Goal: Task Accomplishment & Management: Use online tool/utility

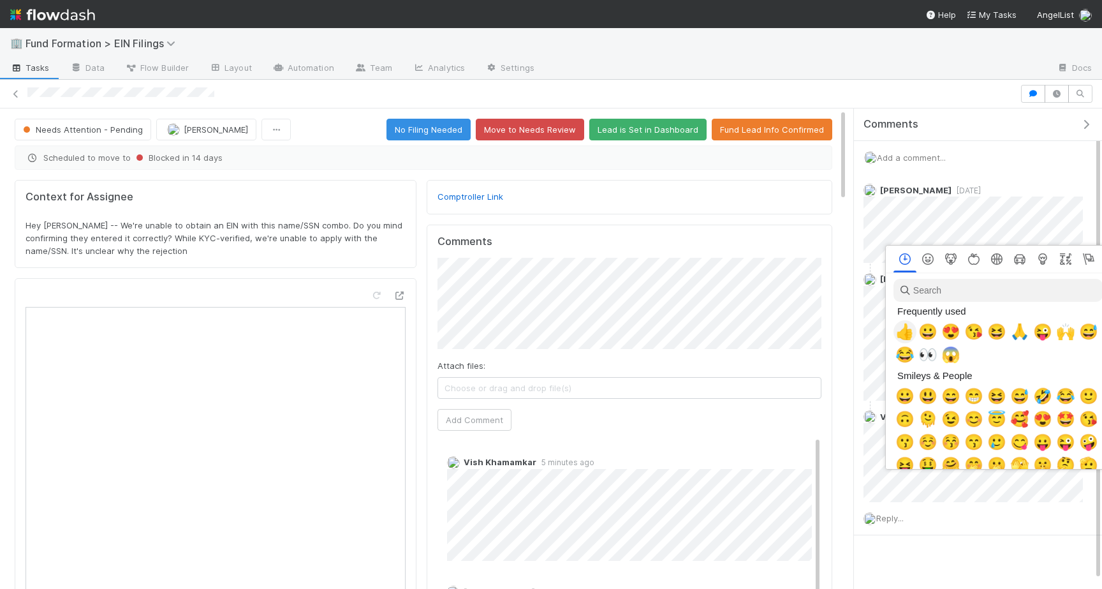
click at [911, 332] on span "👍" at bounding box center [904, 332] width 19 height 18
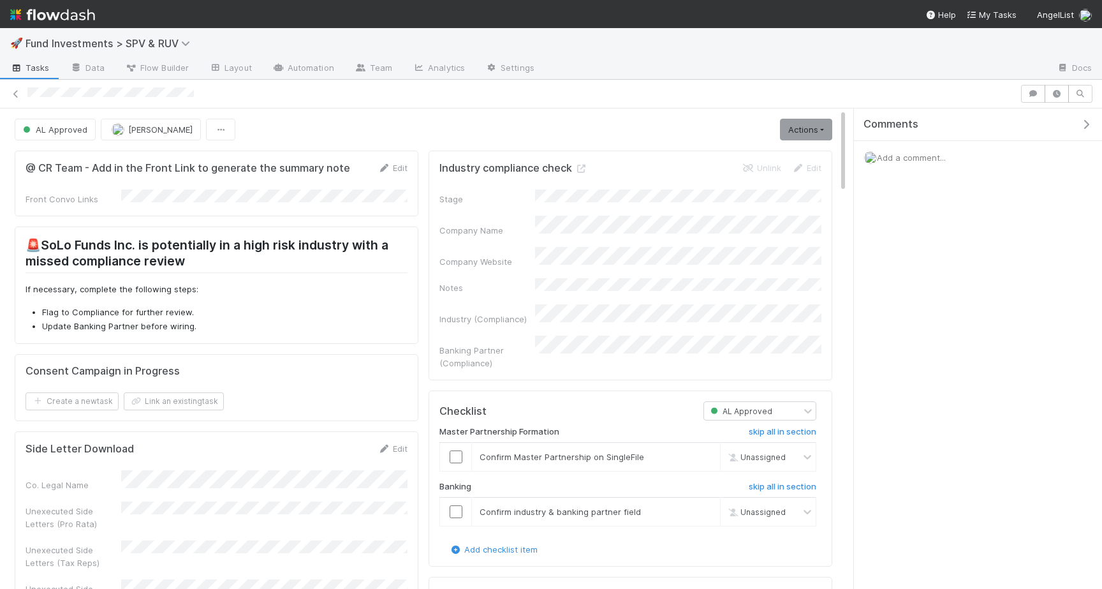
click at [834, 122] on div "AL Approved Joshua Webster Actions Move to First Verification Cancel Deal Sync …" at bounding box center [423, 130] width 837 height 22
click at [818, 125] on link "Actions" at bounding box center [806, 130] width 52 height 22
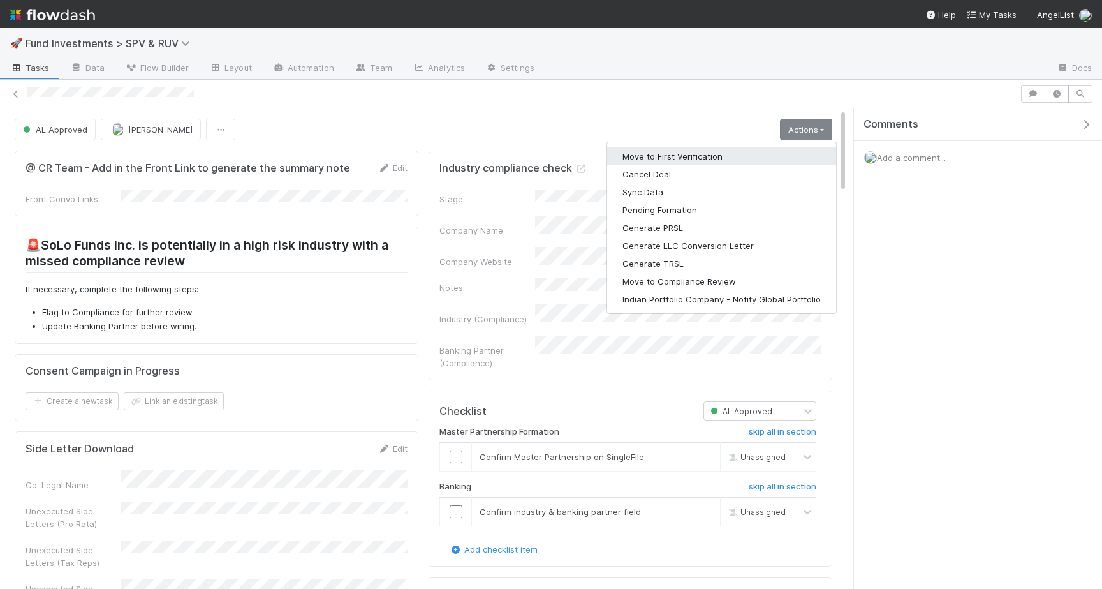
click at [764, 157] on button "Move to First Verification" at bounding box center [721, 156] width 229 height 18
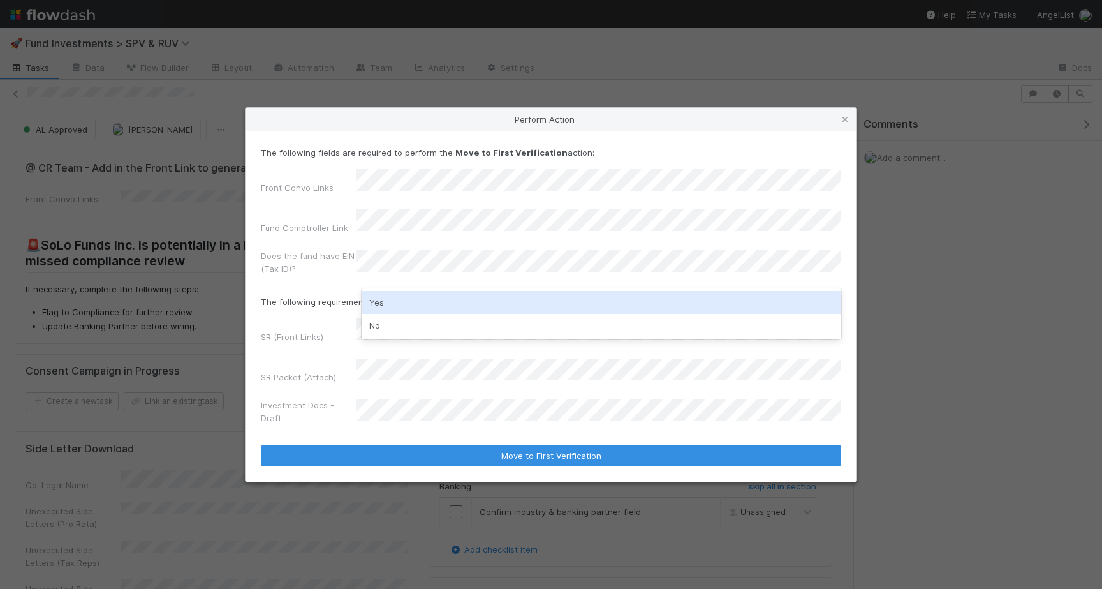
click at [378, 305] on div "Yes" at bounding box center [602, 302] width 480 height 23
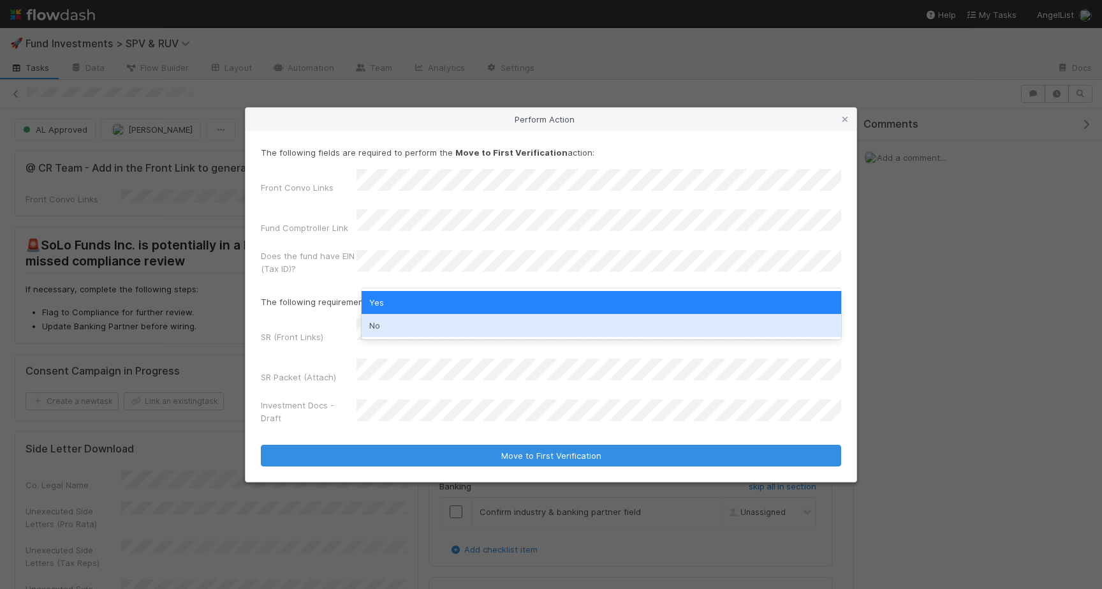
click at [298, 402] on label"] "Investment Docs - Draft" at bounding box center [309, 412] width 96 height 26
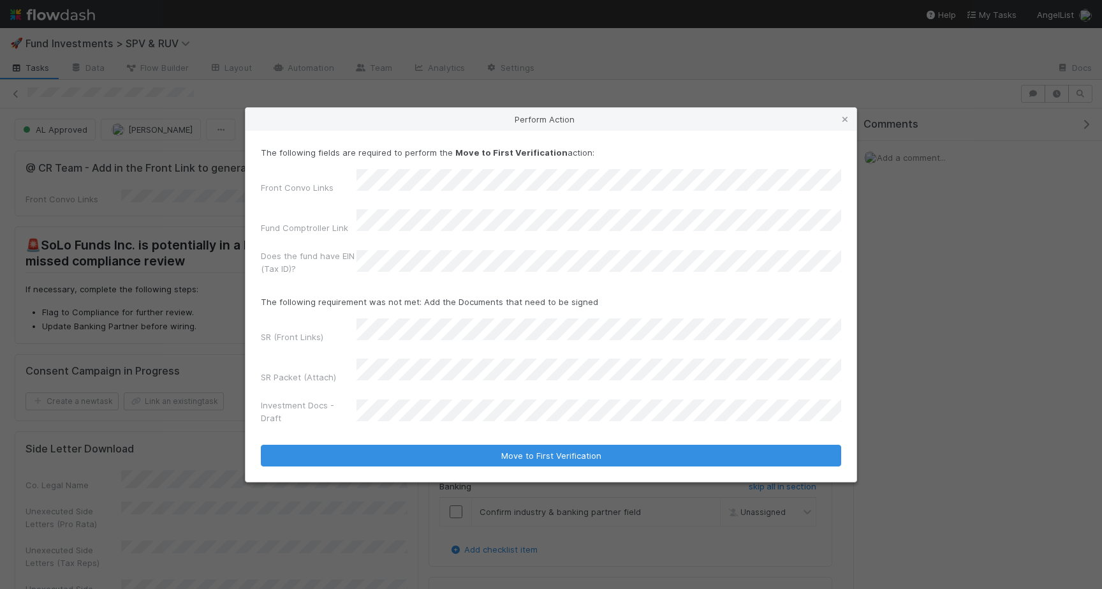
click at [419, 312] on form "The following fields are required to perform the Move to First Verification act…" at bounding box center [551, 306] width 580 height 320
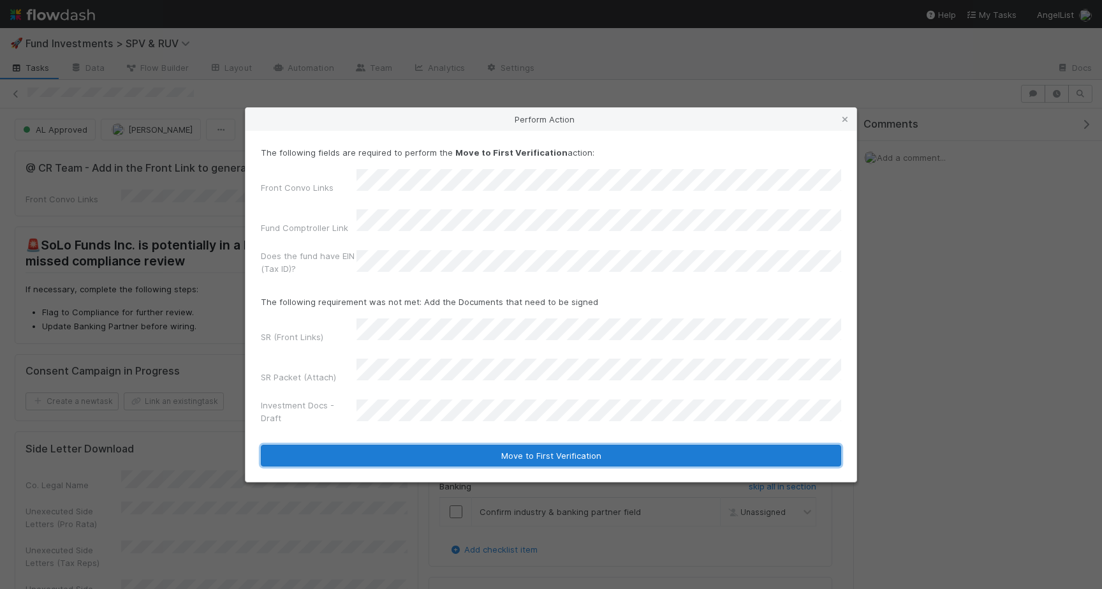
click at [542, 444] on button "Move to First Verification" at bounding box center [551, 455] width 580 height 22
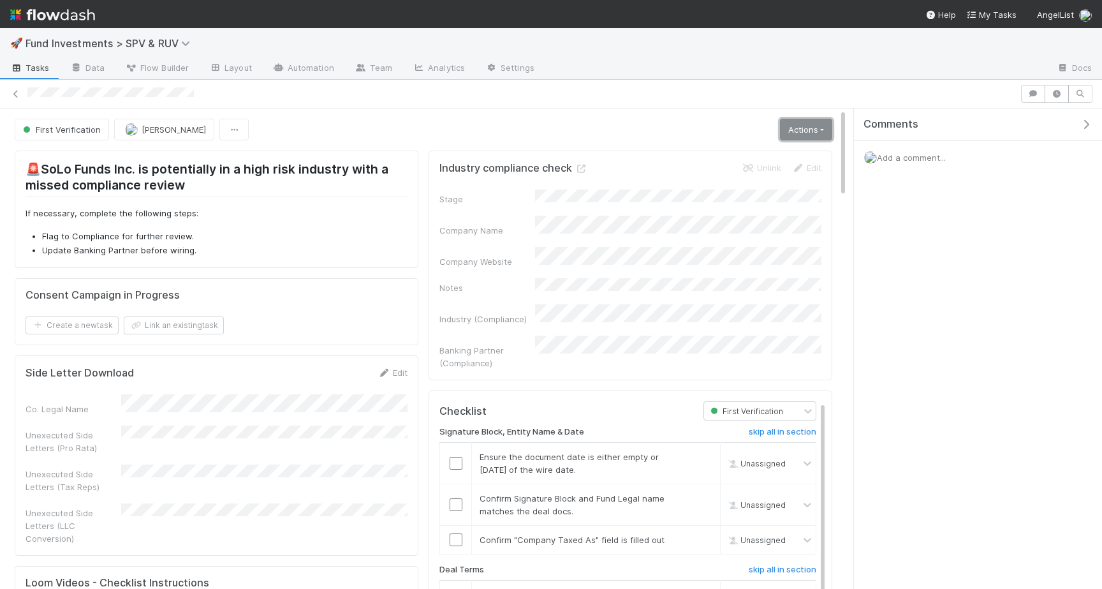
click at [819, 124] on link "Actions" at bounding box center [806, 130] width 52 height 22
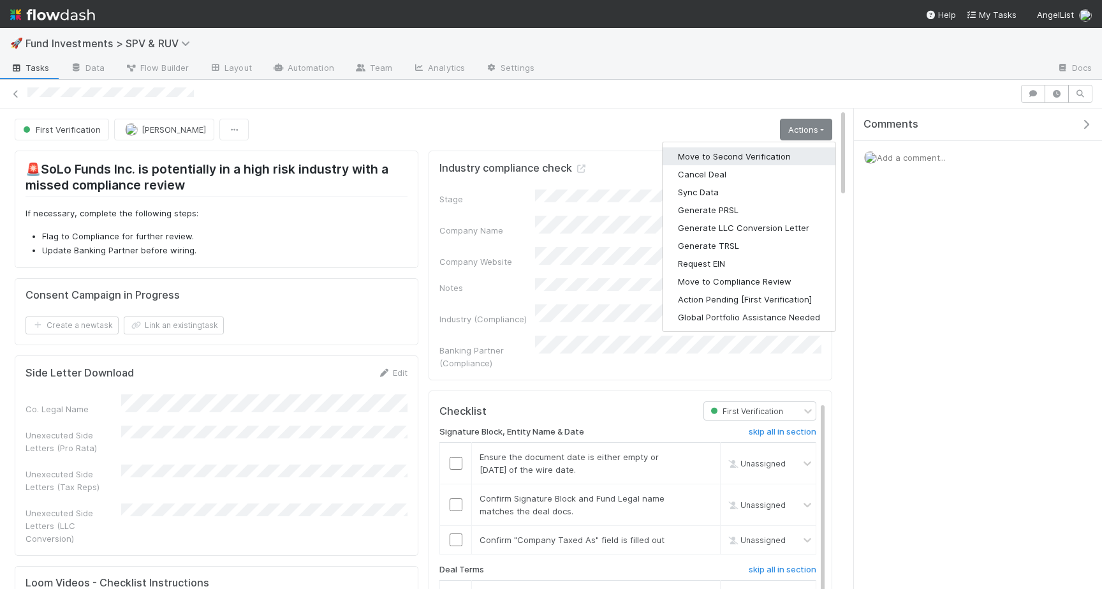
click at [763, 155] on button "Move to Second Verification" at bounding box center [749, 156] width 173 height 18
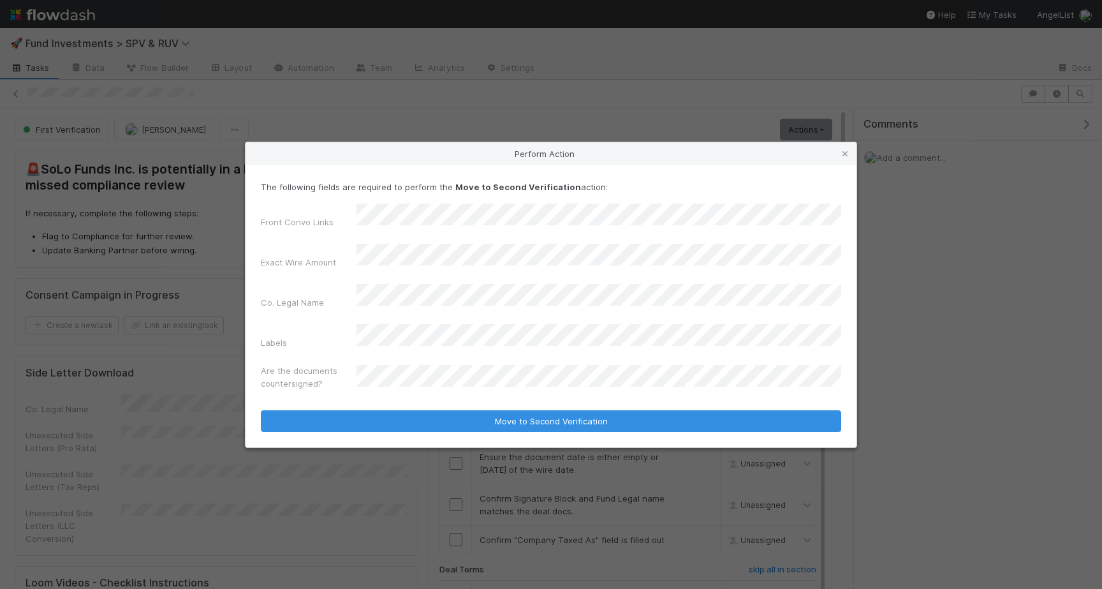
click at [450, 313] on div "Front Convo Links Exact Wire Amount Co. Legal Name Labels Are the documents cou…" at bounding box center [551, 298] width 580 height 191
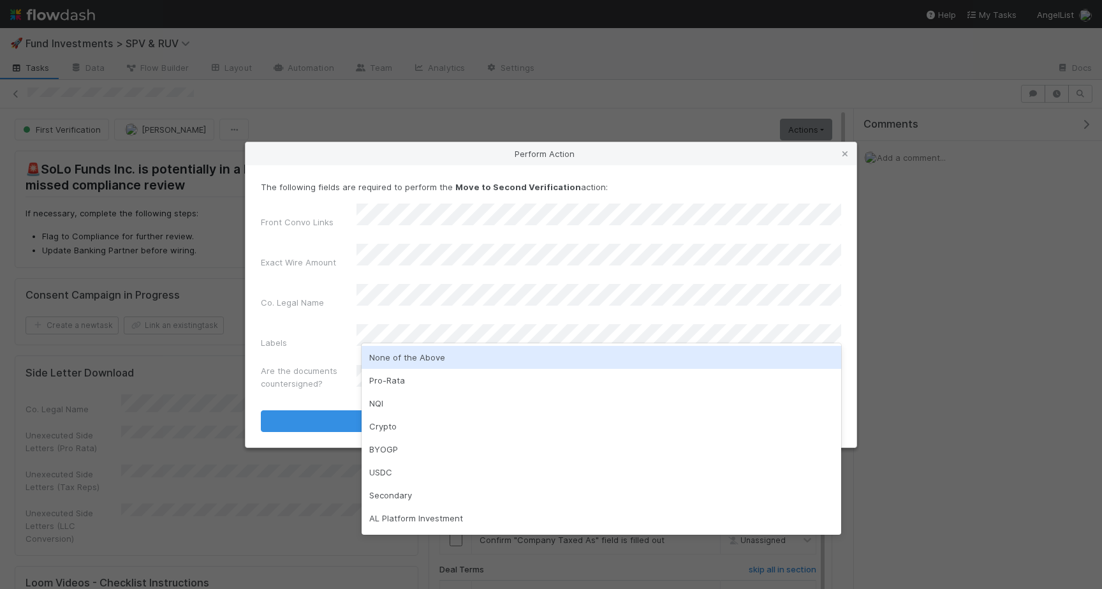
click at [427, 356] on div "None of the Above" at bounding box center [602, 357] width 480 height 23
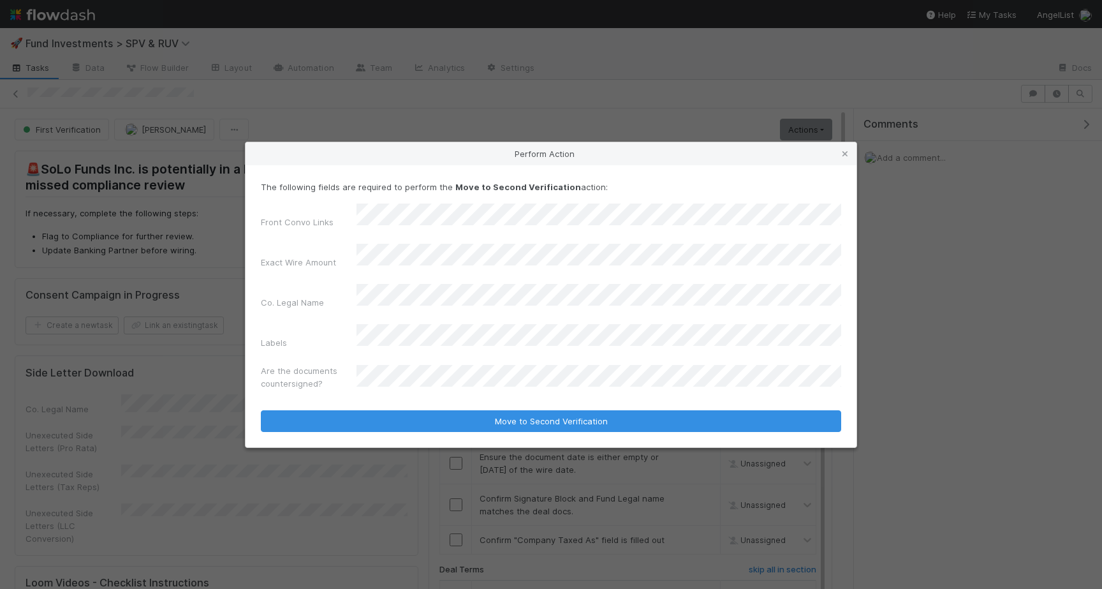
click at [427, 387] on form "The following fields are required to perform the Move to Second Verification ac…" at bounding box center [551, 305] width 580 height 251
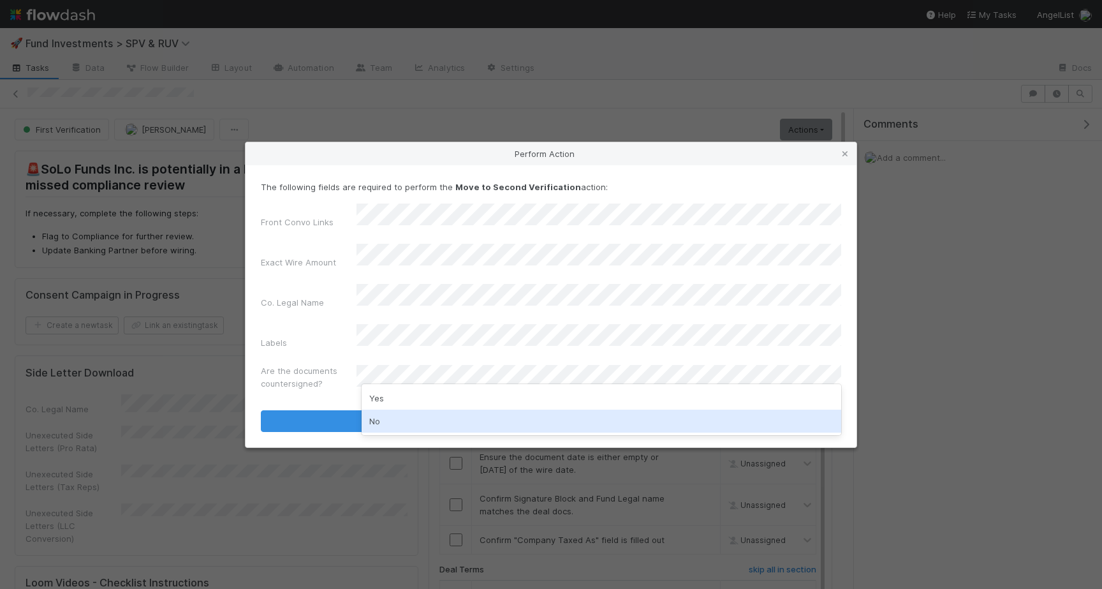
click at [431, 422] on div "No" at bounding box center [602, 420] width 480 height 23
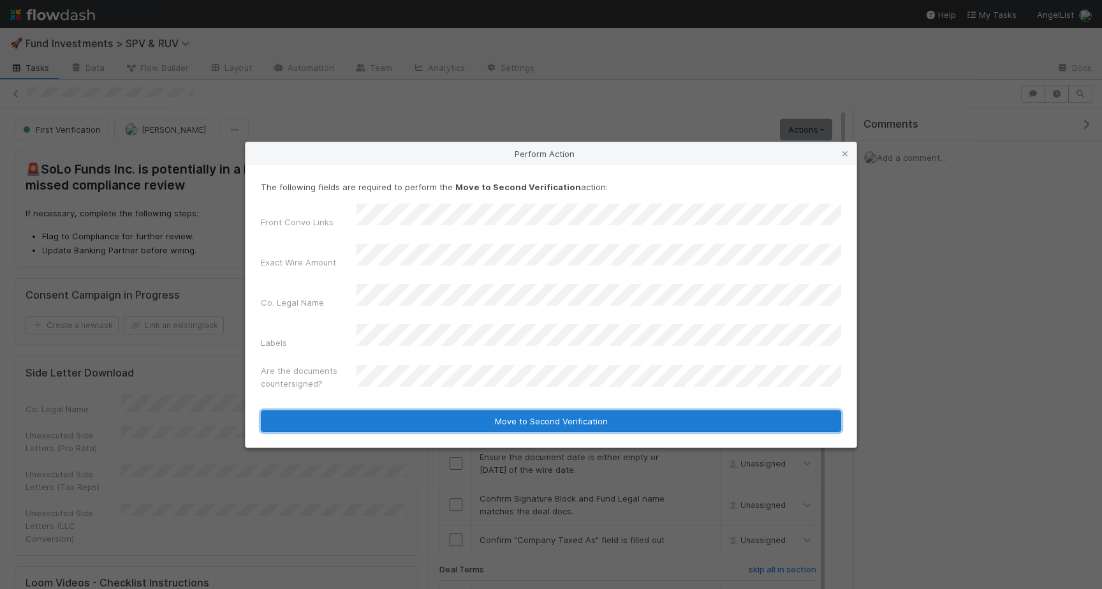
click at [478, 410] on button "Move to Second Verification" at bounding box center [551, 421] width 580 height 22
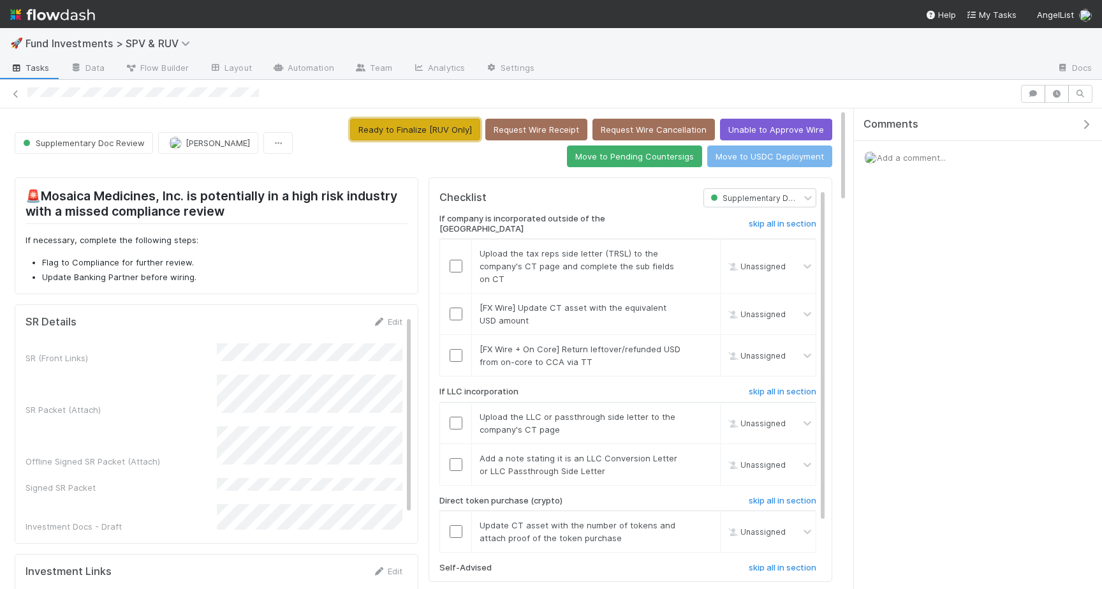
click at [441, 137] on button "Ready to Finalize [RUV Only]" at bounding box center [415, 130] width 130 height 22
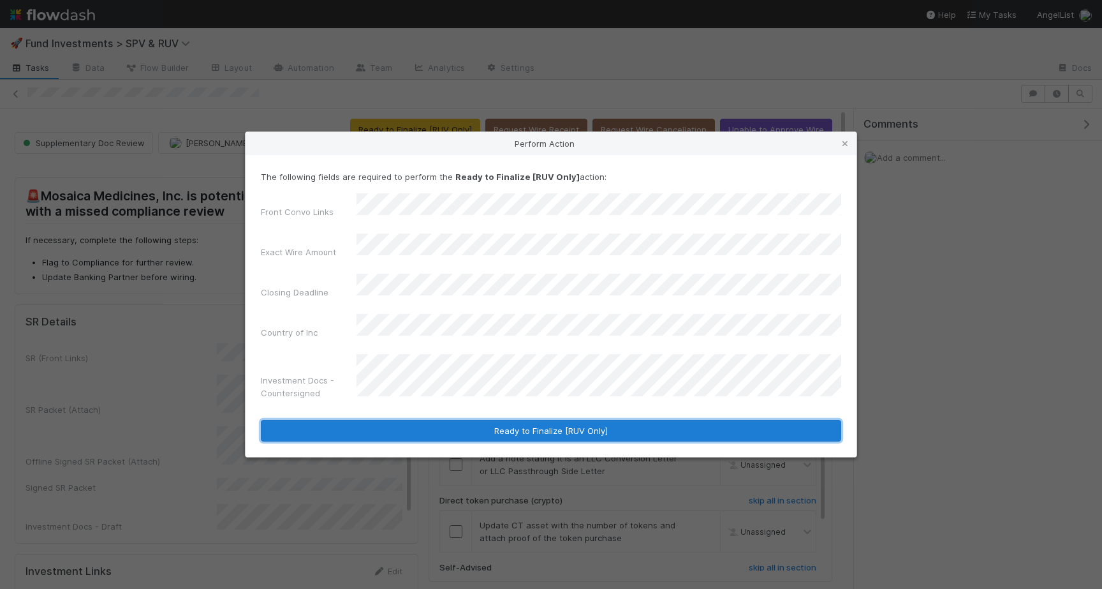
click at [589, 420] on button "Ready to Finalize [RUV Only]" at bounding box center [551, 431] width 580 height 22
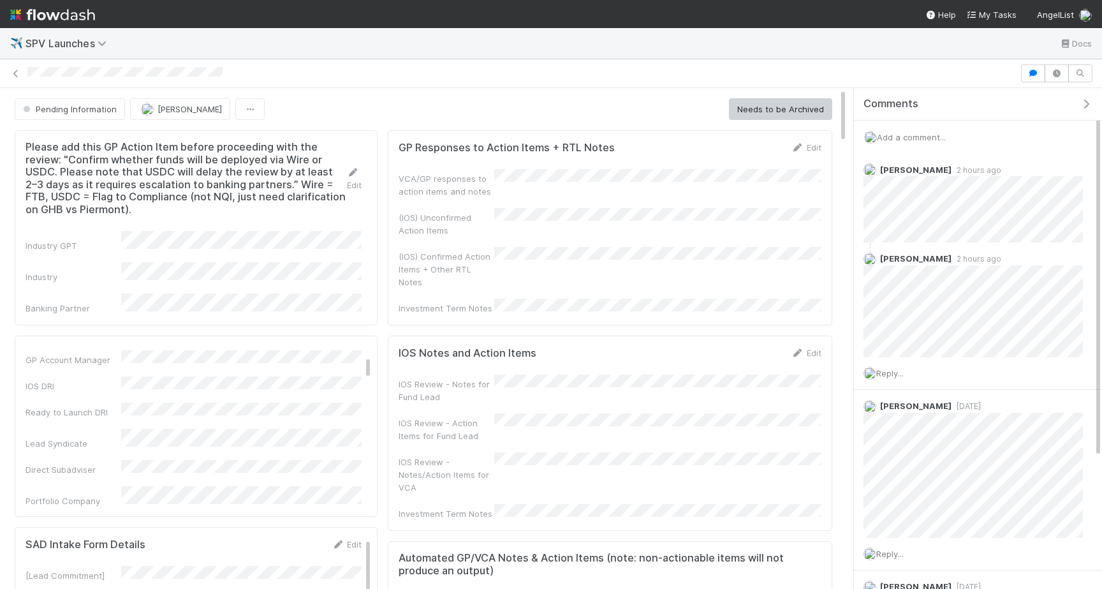
scroll to position [96, 0]
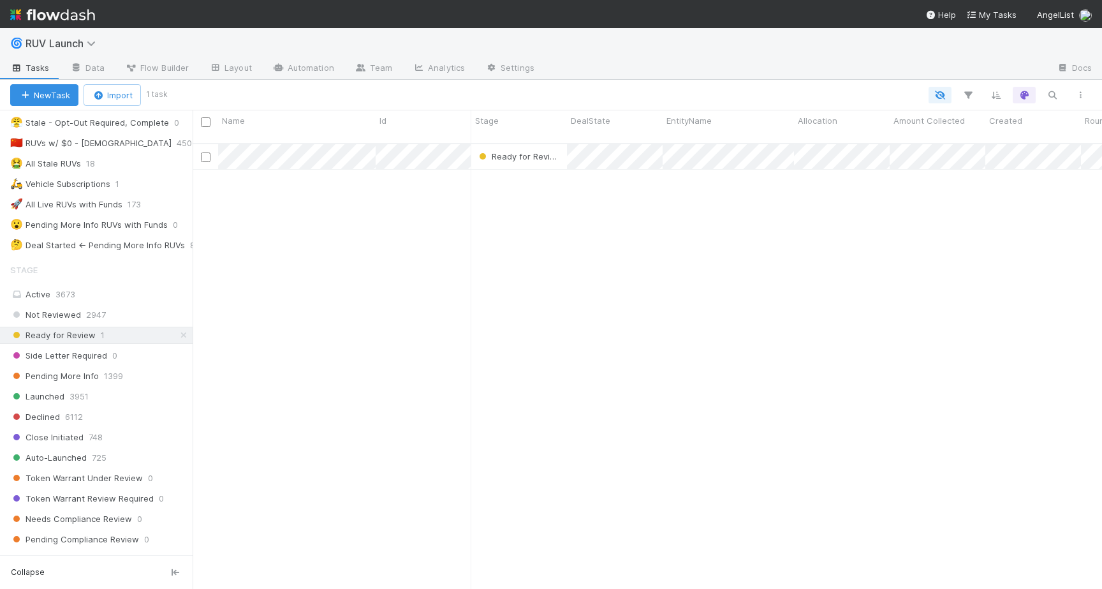
scroll to position [400, 0]
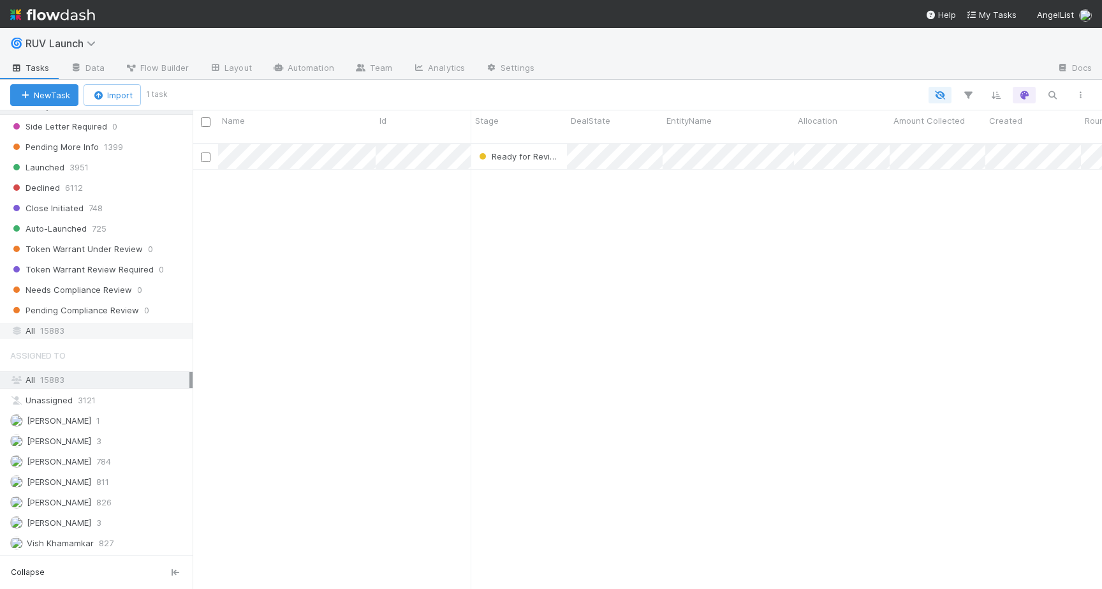
click at [54, 323] on span "15883" at bounding box center [52, 331] width 24 height 16
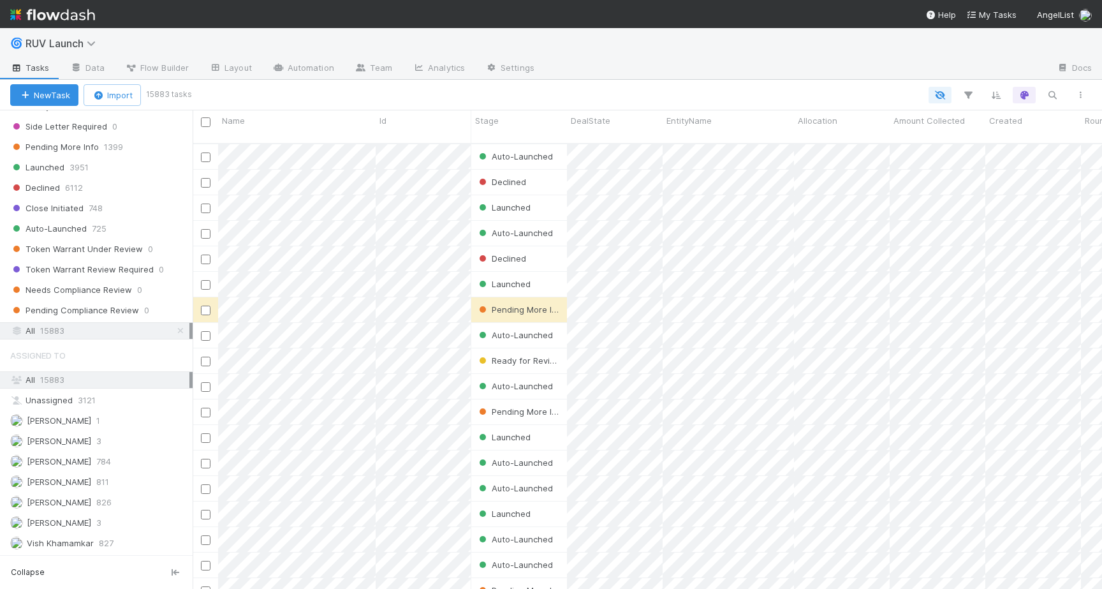
scroll to position [455, 909]
click at [1046, 91] on icon "button" at bounding box center [1052, 94] width 13 height 11
type input "i"
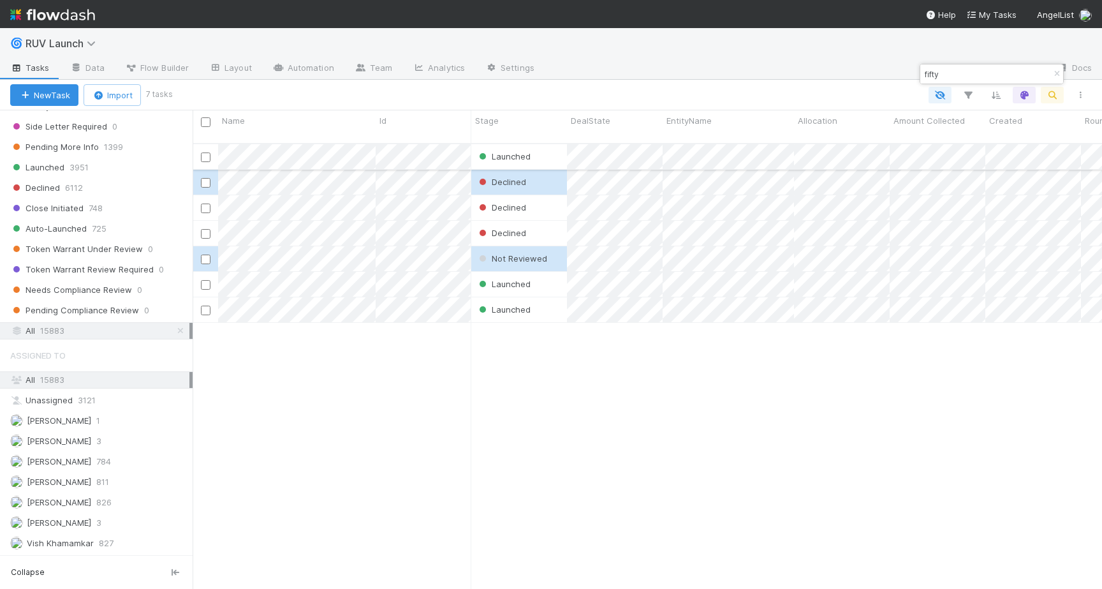
type input "fifty"
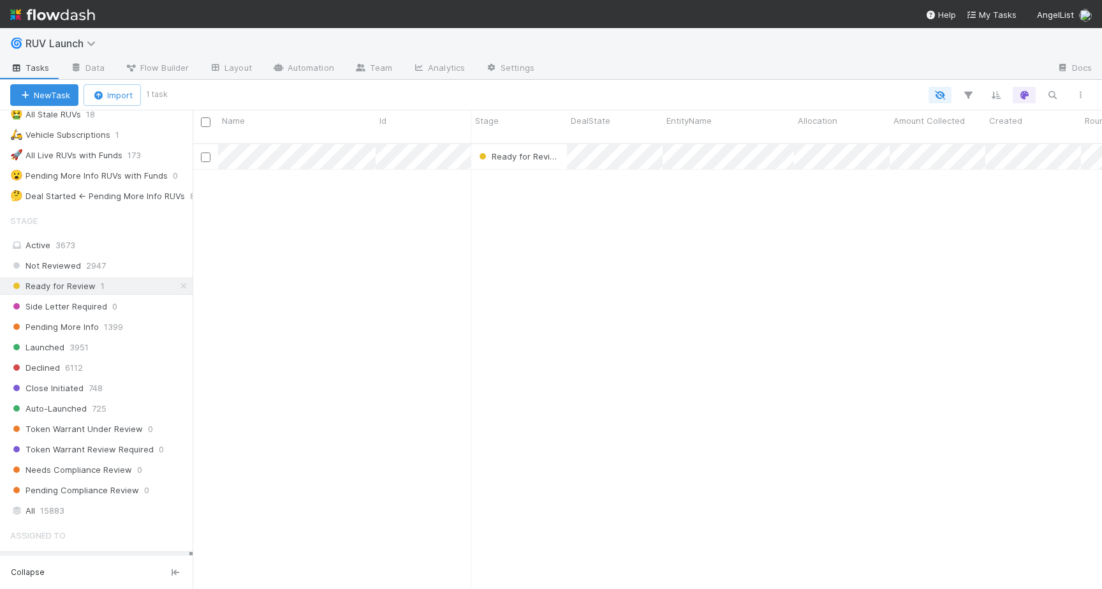
scroll to position [288, 0]
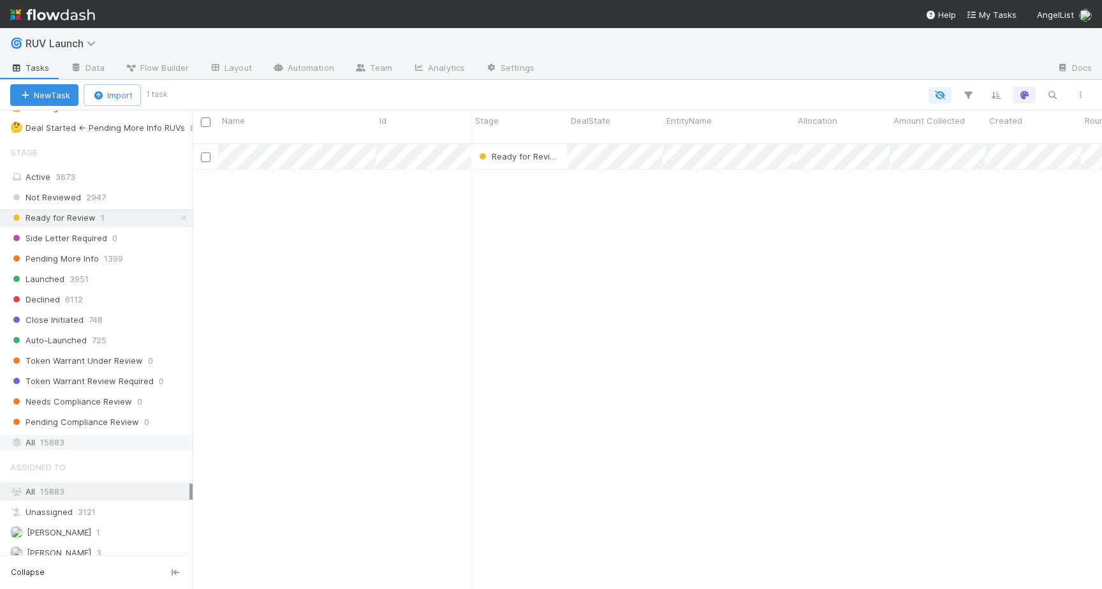
click at [47, 441] on span "15883" at bounding box center [52, 442] width 24 height 16
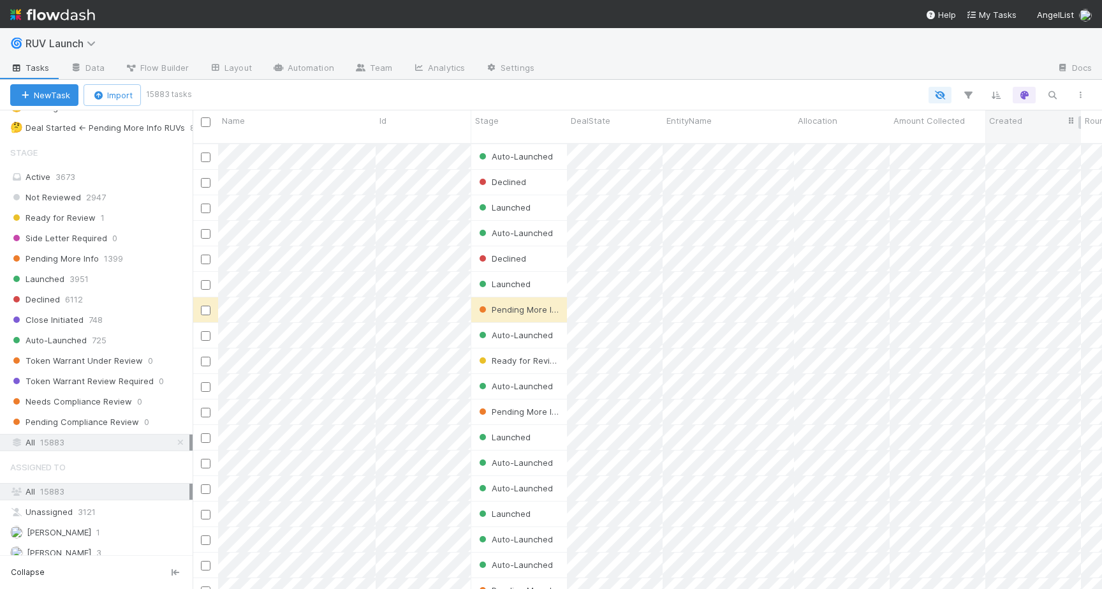
scroll to position [455, 909]
click at [1046, 93] on icon "button" at bounding box center [1052, 94] width 13 height 11
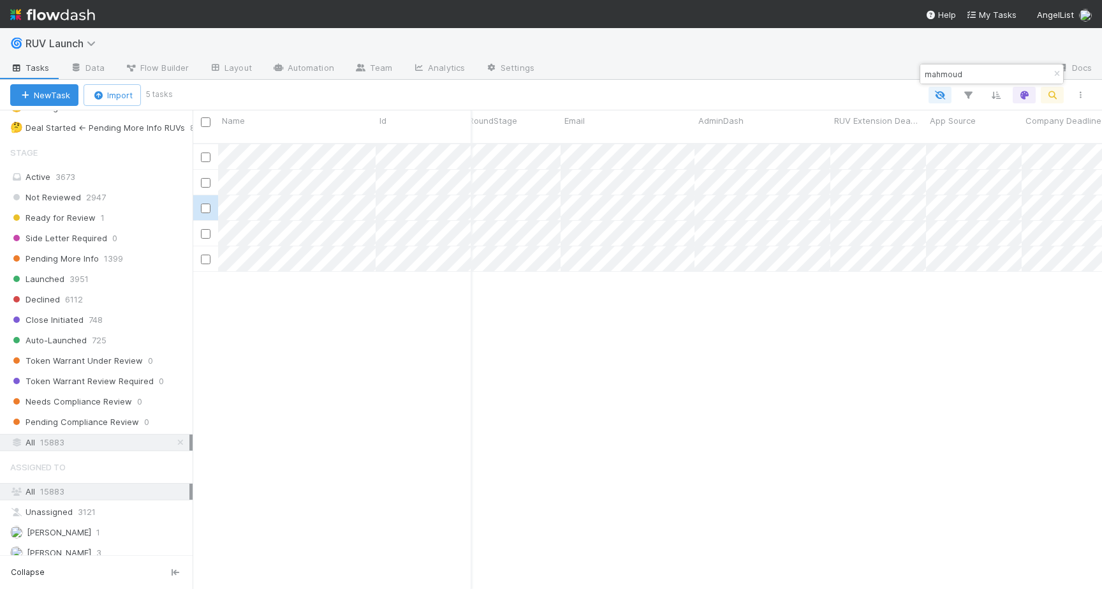
scroll to position [0, 625]
type input "mahmoud"
click at [59, 224] on span "Ready for Review" at bounding box center [52, 218] width 85 height 16
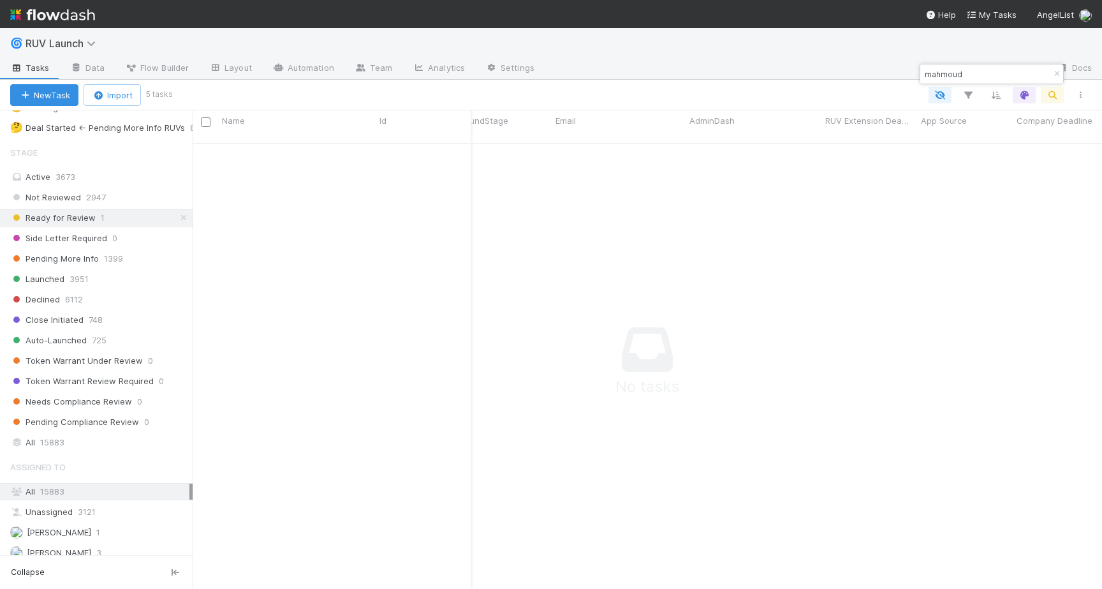
scroll to position [455, 909]
click at [1056, 71] on icon "button" at bounding box center [1056, 74] width 13 height 8
click at [65, 286] on div "Launched 3951" at bounding box center [101, 279] width 182 height 16
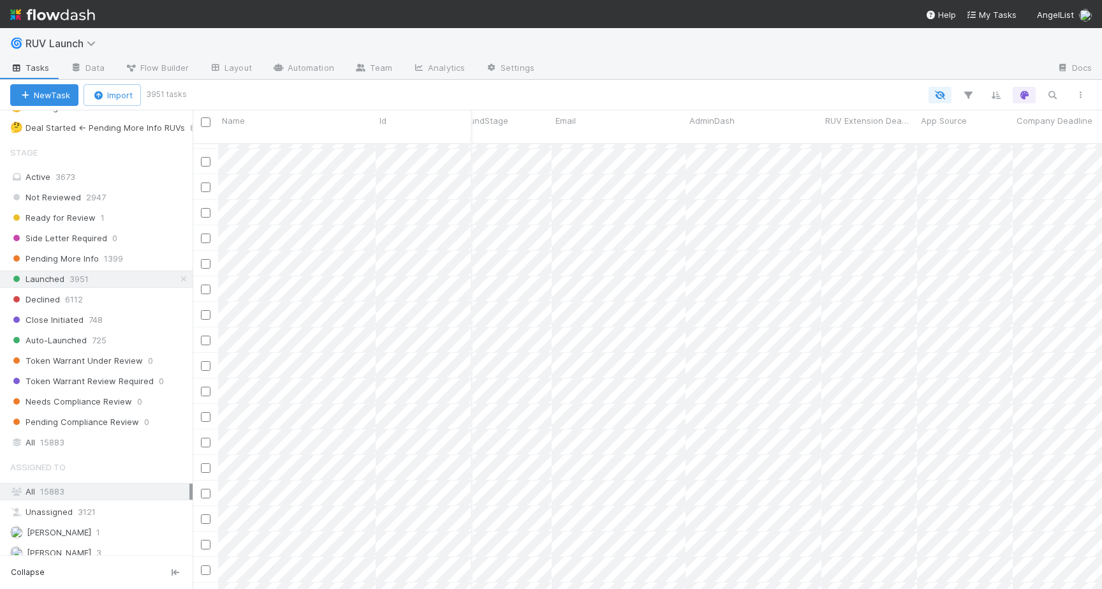
scroll to position [678, 625]
click at [98, 344] on span "725" at bounding box center [99, 340] width 15 height 16
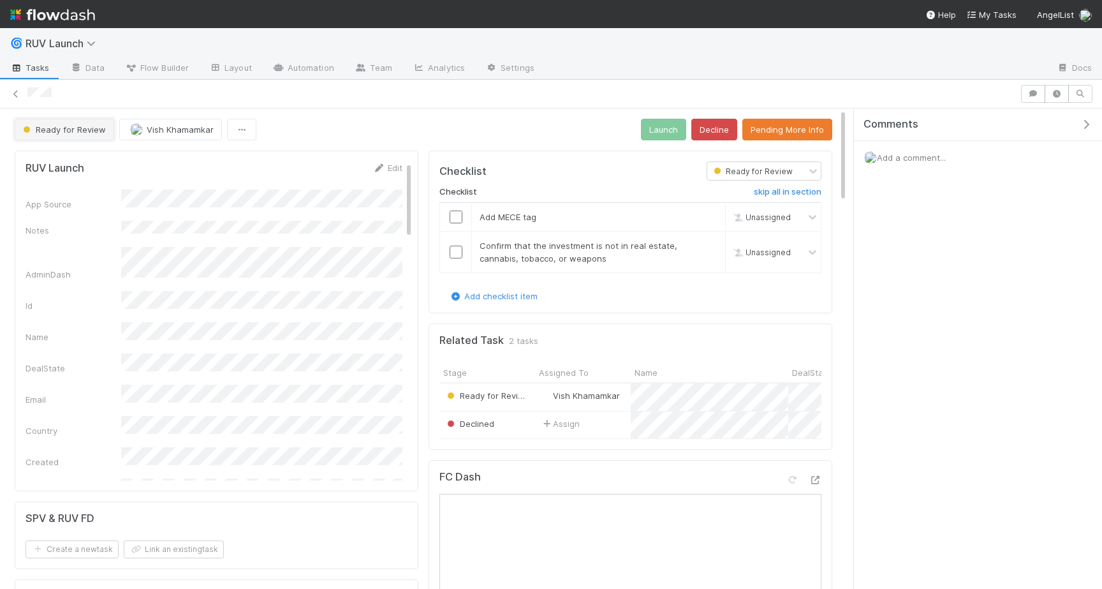
click at [75, 135] on button "Ready for Review" at bounding box center [64, 130] width 99 height 22
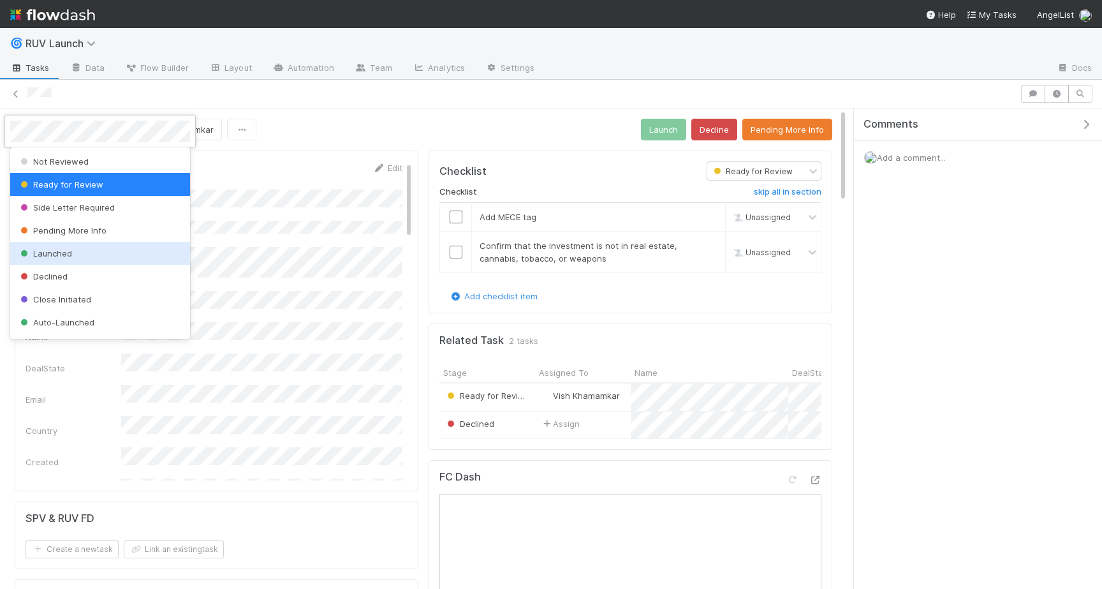
click at [82, 256] on div "Launched" at bounding box center [100, 253] width 180 height 23
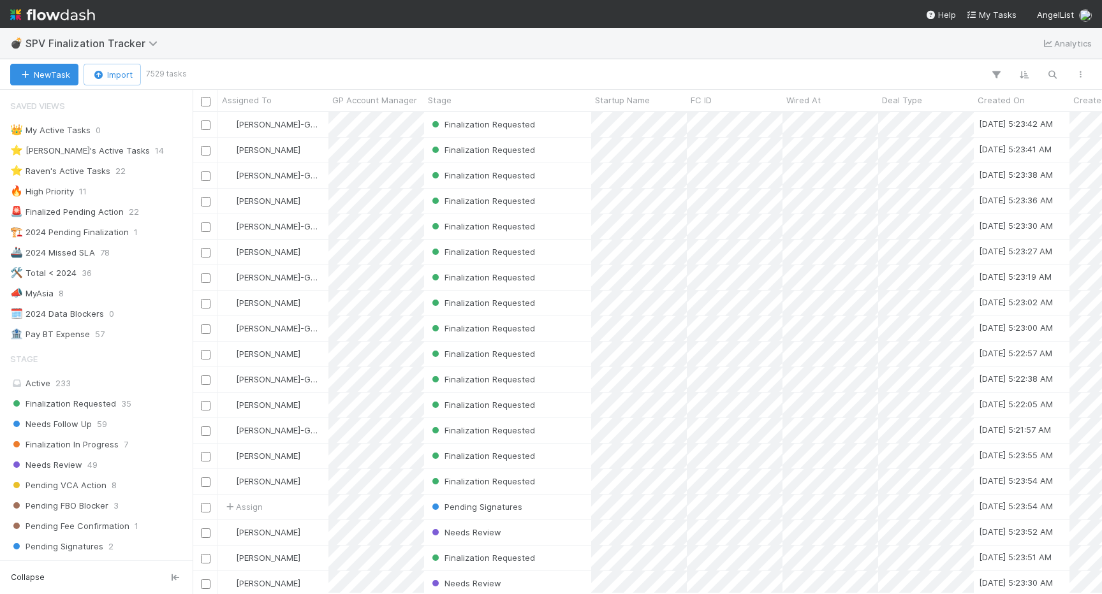
scroll to position [481, 909]
